Goal: Task Accomplishment & Management: Manage account settings

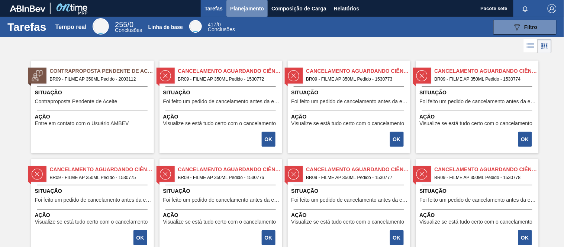
click at [252, 10] on font "Planejamento" at bounding box center [247, 9] width 34 height 6
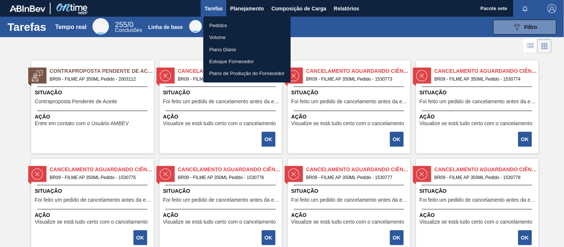
click at [226, 20] on li "Pedidos" at bounding box center [246, 25] width 87 height 12
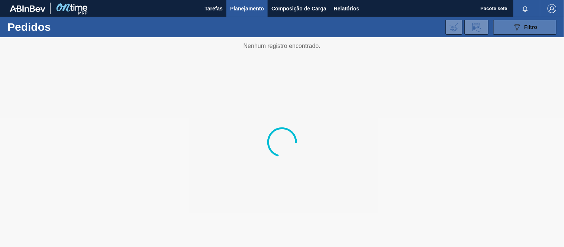
click at [535, 31] on div "089F7B8B-B2A5-4AFE-B5C0-19BA573D28AC Filtro" at bounding box center [525, 27] width 25 height 9
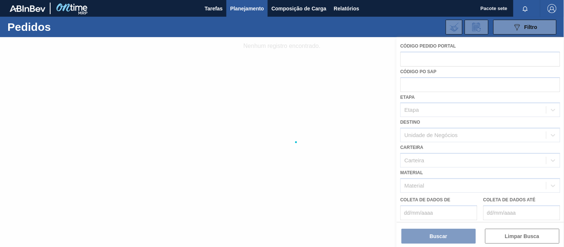
click at [441, 57] on div at bounding box center [282, 142] width 564 height 210
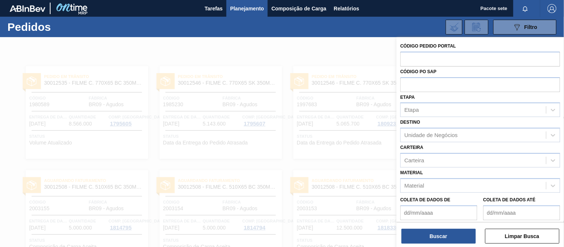
click at [432, 61] on input "text" at bounding box center [480, 59] width 160 height 14
type input "1980589"
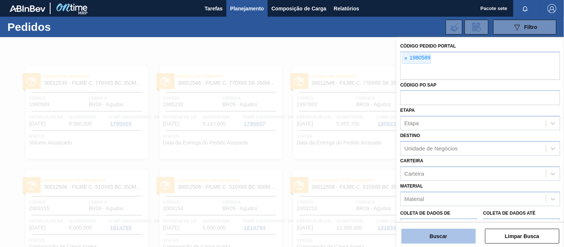
click at [429, 240] on button "Buscar" at bounding box center [438, 236] width 74 height 15
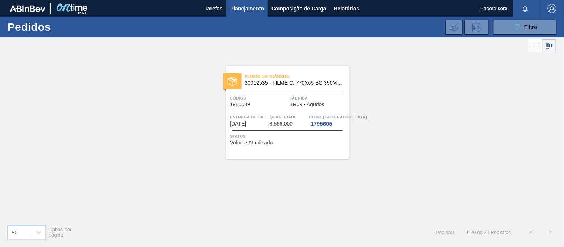
click at [278, 102] on div "Código 1980589" at bounding box center [259, 100] width 58 height 13
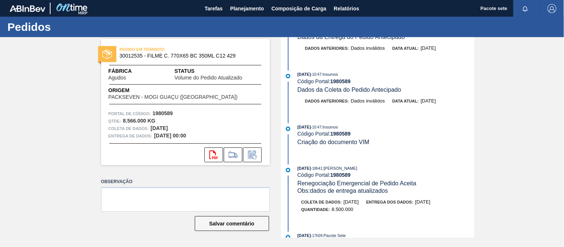
scroll to position [124, 0]
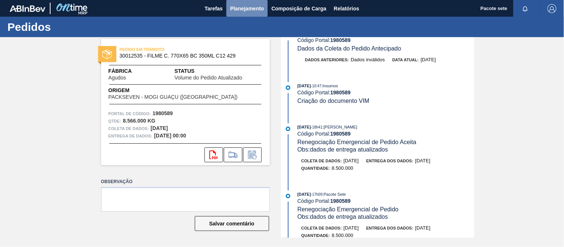
click at [244, 7] on font "Planejamento" at bounding box center [247, 9] width 34 height 6
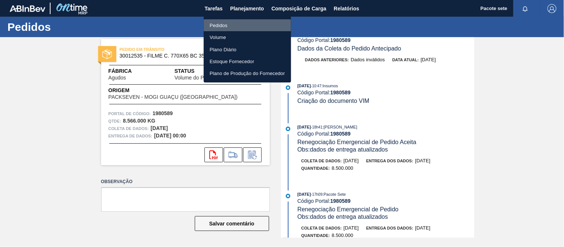
click at [225, 25] on font "Pedidos" at bounding box center [219, 26] width 18 height 6
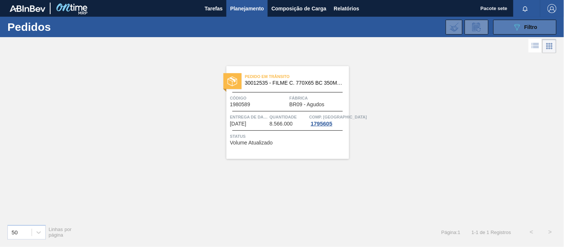
click at [510, 30] on button "089F7B8B-B2A5-4AFE-B5C0-19BA573D28AC Filtro" at bounding box center [524, 27] width 63 height 15
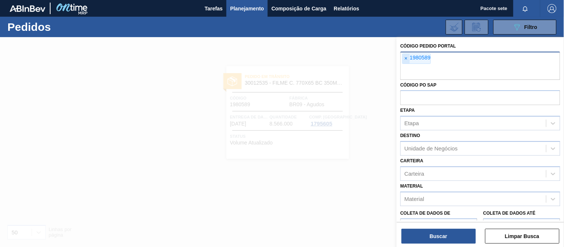
click at [406, 60] on font "×" at bounding box center [405, 58] width 3 height 6
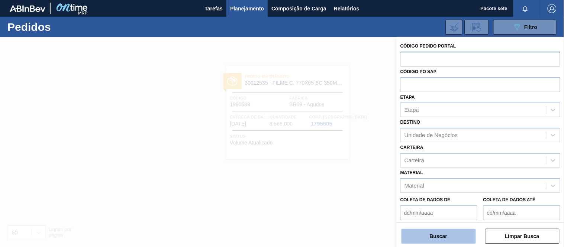
click at [445, 239] on font "Buscar" at bounding box center [438, 236] width 17 height 6
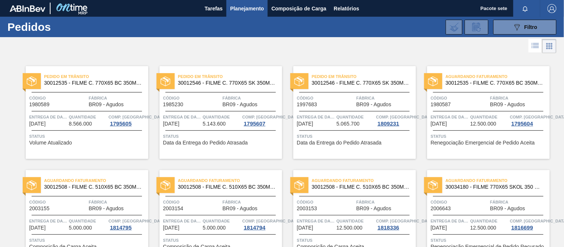
click at [74, 122] on font "8.566.000" at bounding box center [80, 124] width 23 height 6
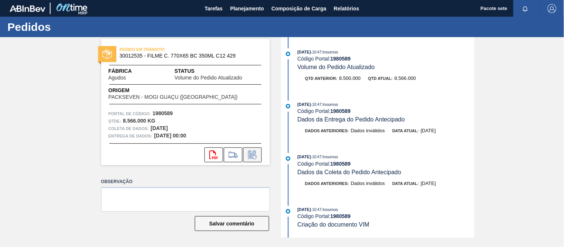
click at [252, 157] on icon at bounding box center [252, 156] width 6 height 4
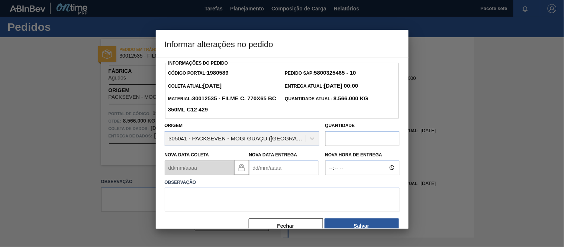
click at [290, 175] on Entrega1980589 "Nova Data Entrega" at bounding box center [284, 168] width 70 height 15
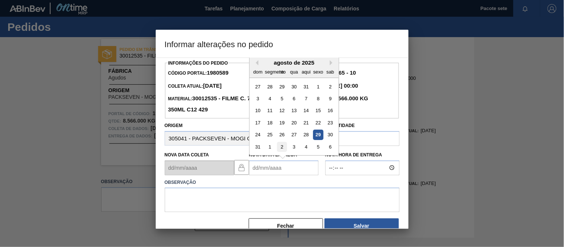
click at [279, 149] on div "2" at bounding box center [282, 147] width 10 height 10
type Entrega1980589 "[DATE]"
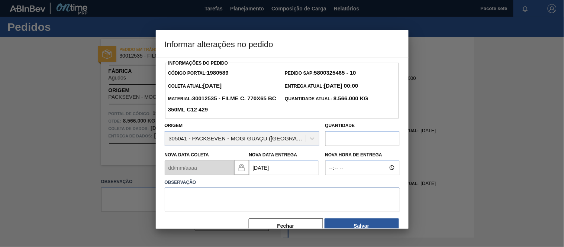
click at [229, 199] on textarea at bounding box center [282, 200] width 235 height 25
type textarea "d"
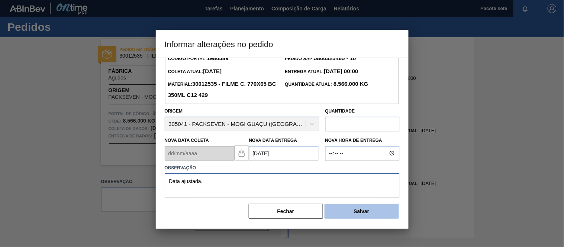
type textarea "Data ajustada."
click at [358, 212] on font "Salvar" at bounding box center [361, 212] width 16 height 6
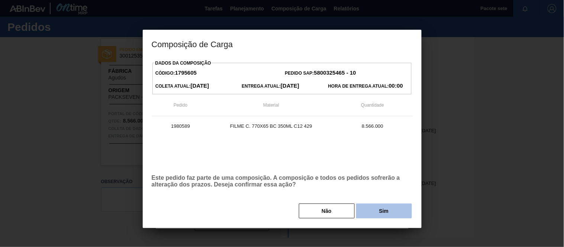
click at [379, 213] on font "Sim" at bounding box center [384, 211] width 10 height 6
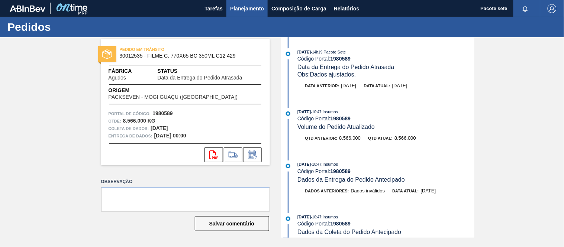
click at [253, 4] on font "Planejamento" at bounding box center [247, 8] width 34 height 9
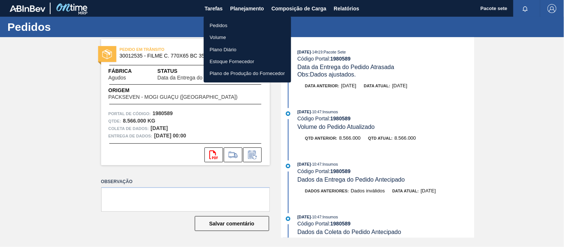
click at [216, 25] on font "Pedidos" at bounding box center [219, 26] width 18 height 6
